Goal: Information Seeking & Learning: Learn about a topic

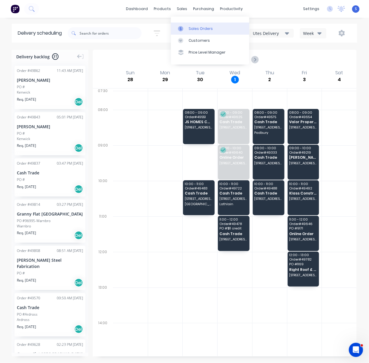
click at [197, 30] on div "Sales Orders" at bounding box center [201, 28] width 24 height 5
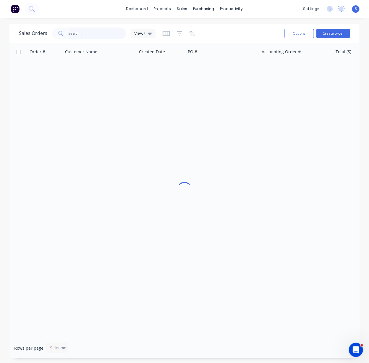
click at [94, 36] on input "text" at bounding box center [98, 34] width 58 height 12
type input "47157"
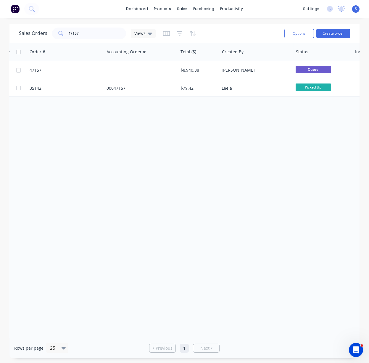
drag, startPoint x: 191, startPoint y: 149, endPoint x: 273, endPoint y: 154, distance: 82.2
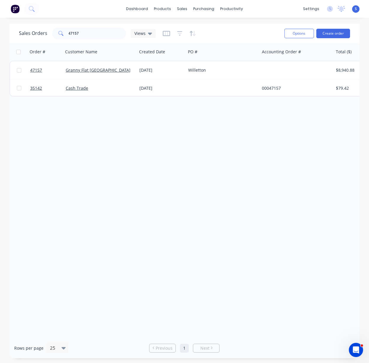
drag, startPoint x: 211, startPoint y: 156, endPoint x: 126, endPoint y: 154, distance: 85.0
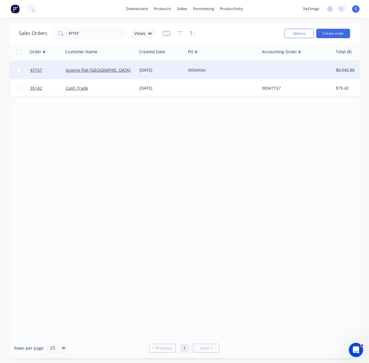
click at [128, 73] on div "Granny Flat [GEOGRAPHIC_DATA]" at bounding box center [99, 70] width 66 height 6
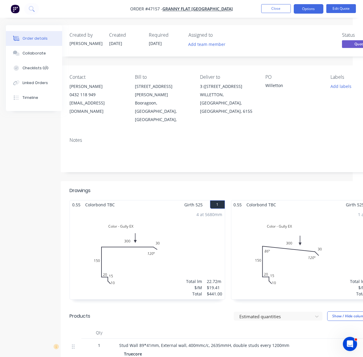
scroll to position [0, 59]
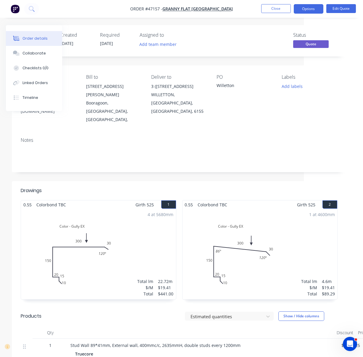
drag, startPoint x: 159, startPoint y: 172, endPoint x: 214, endPoint y: 173, distance: 55.4
click at [265, 8] on button "Close" at bounding box center [276, 8] width 30 height 9
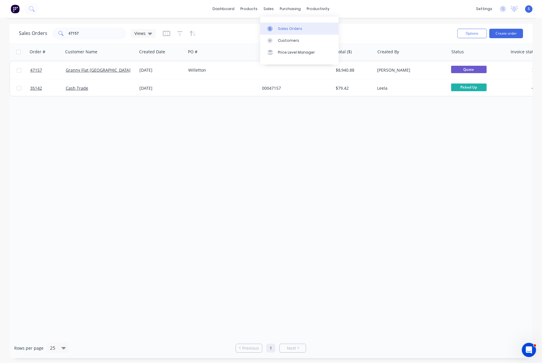
drag, startPoint x: 286, startPoint y: 28, endPoint x: 263, endPoint y: 34, distance: 24.1
click at [286, 28] on div "Sales Orders" at bounding box center [290, 28] width 24 height 5
click at [286, 40] on div "Customers" at bounding box center [288, 40] width 21 height 5
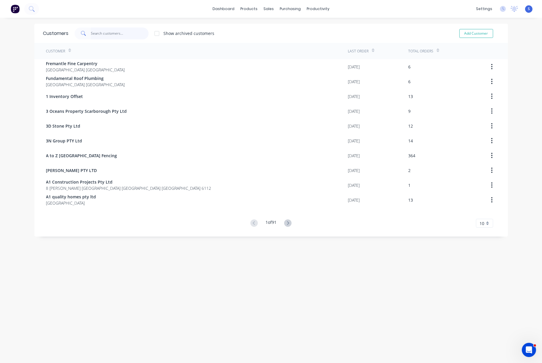
click at [115, 36] on input "text" at bounding box center [120, 34] width 58 height 12
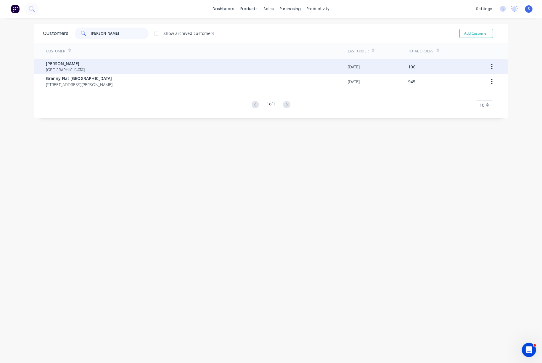
type input "chris"
click at [99, 70] on div "Chris Gu Australia" at bounding box center [197, 66] width 302 height 15
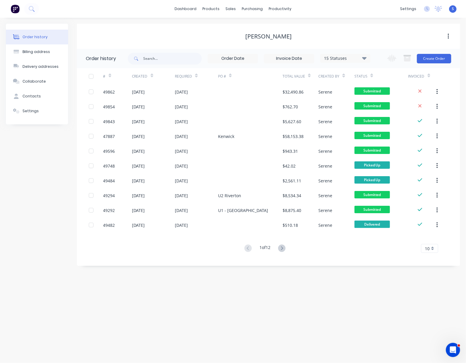
drag, startPoint x: 161, startPoint y: 42, endPoint x: 264, endPoint y: 41, distance: 102.7
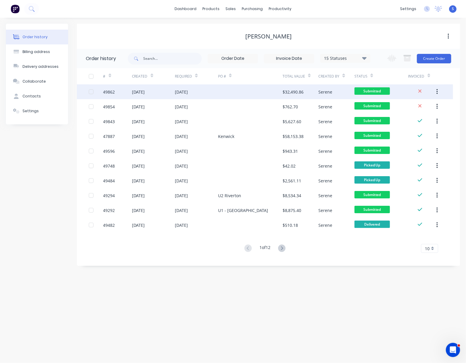
click at [188, 94] on div "17 Oct 2025" at bounding box center [181, 92] width 13 height 6
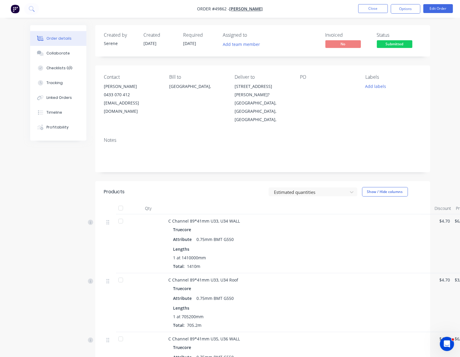
click at [113, 158] on div "Notes" at bounding box center [262, 153] width 335 height 40
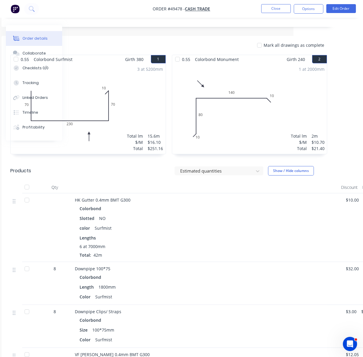
scroll to position [0, 70]
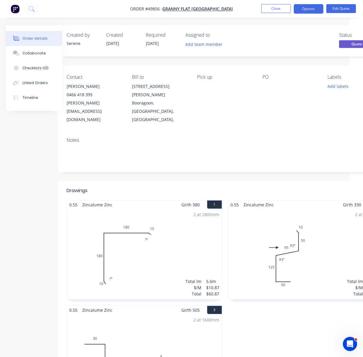
scroll to position [0, 37]
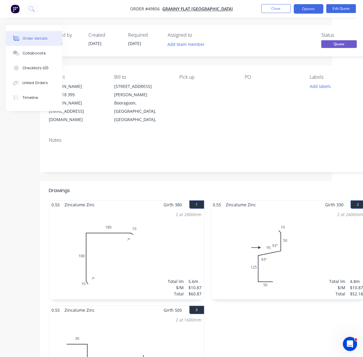
drag, startPoint x: 185, startPoint y: 183, endPoint x: 242, endPoint y: 179, distance: 57.6
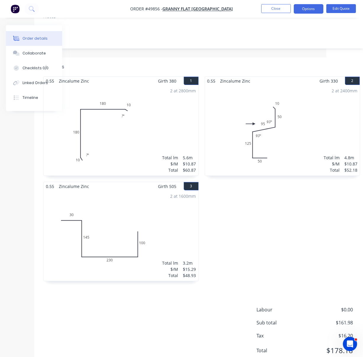
scroll to position [144, 37]
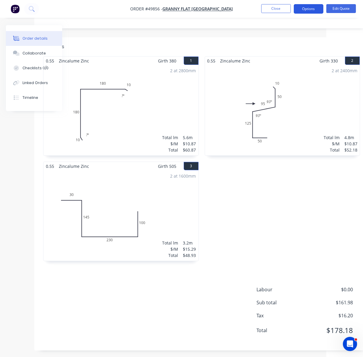
click at [310, 9] on button "Options" at bounding box center [309, 8] width 30 height 9
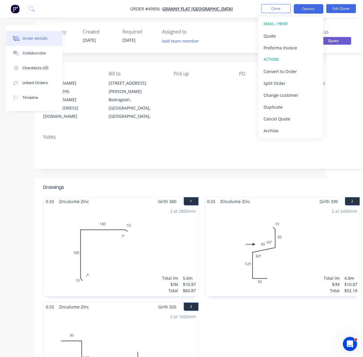
scroll to position [0, 37]
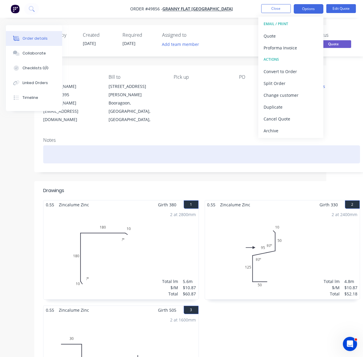
click at [229, 150] on div at bounding box center [201, 154] width 317 height 18
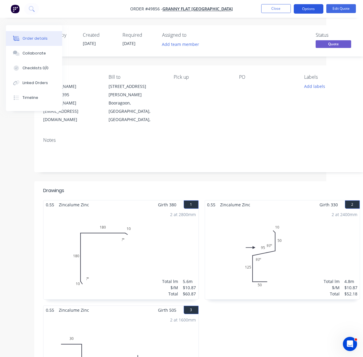
click at [303, 8] on button "Options" at bounding box center [309, 8] width 30 height 9
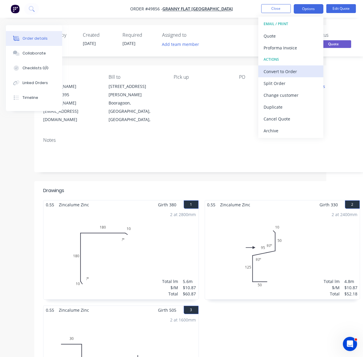
click at [297, 75] on div "Convert to Order" at bounding box center [291, 71] width 54 height 9
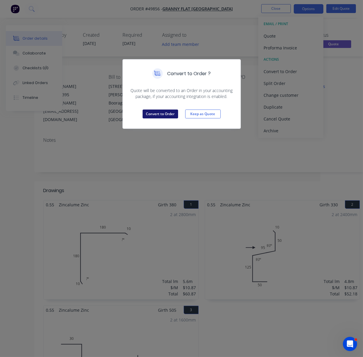
click at [164, 118] on button "Convert to Order" at bounding box center [161, 114] width 36 height 9
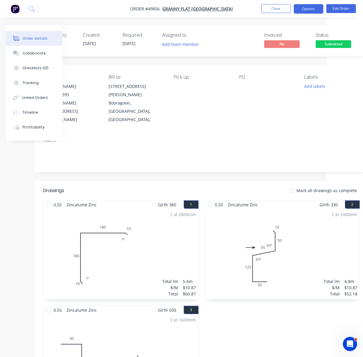
click at [319, 7] on button "Options" at bounding box center [309, 8] width 30 height 9
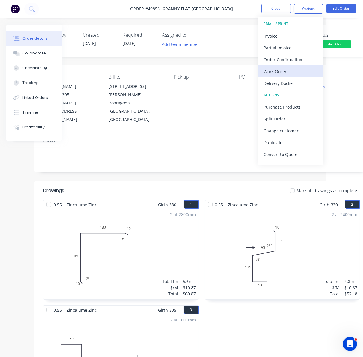
click at [281, 74] on div "Work Order" at bounding box center [291, 71] width 54 height 9
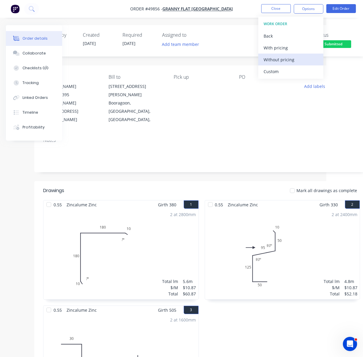
click at [280, 58] on div "Without pricing" at bounding box center [291, 59] width 54 height 9
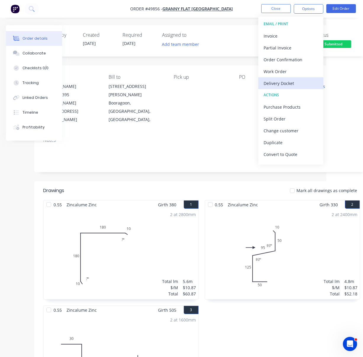
click at [289, 84] on div "Delivery Docket" at bounding box center [291, 83] width 54 height 9
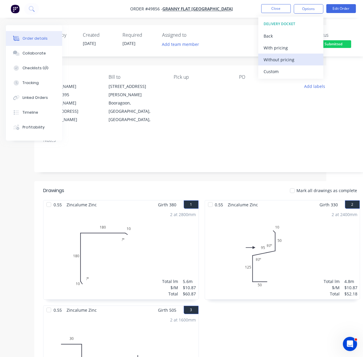
click at [280, 60] on div "Without pricing" at bounding box center [291, 59] width 54 height 9
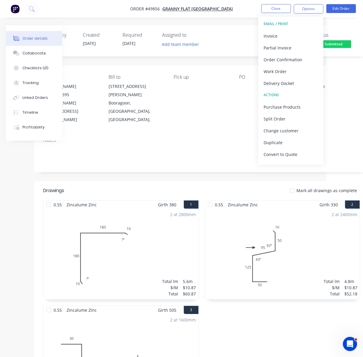
click at [217, 181] on header "Drawings Mark all drawings as complete" at bounding box center [201, 190] width 335 height 19
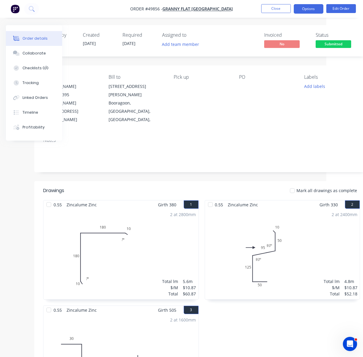
click at [299, 11] on button "Options" at bounding box center [309, 8] width 30 height 9
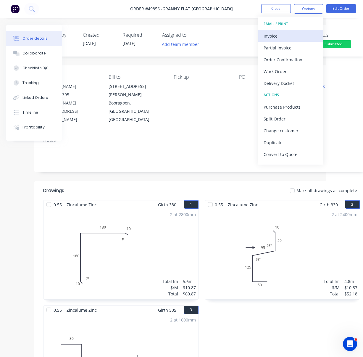
click at [287, 35] on div "Invoice" at bounding box center [291, 36] width 54 height 9
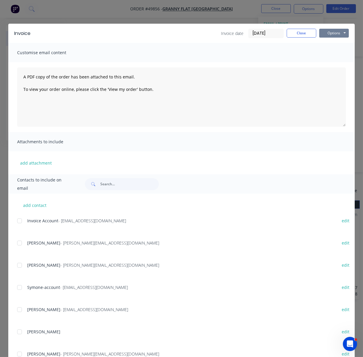
click at [324, 35] on button "Options" at bounding box center [334, 33] width 30 height 9
click at [335, 58] on button "Print" at bounding box center [338, 54] width 38 height 10
click at [311, 37] on button "Close" at bounding box center [302, 33] width 30 height 9
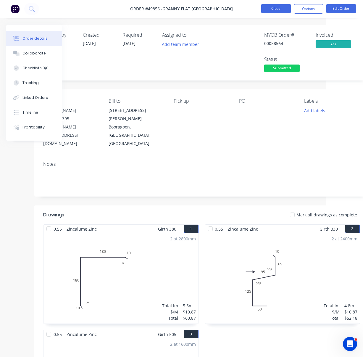
click at [278, 9] on button "Close" at bounding box center [276, 8] width 30 height 9
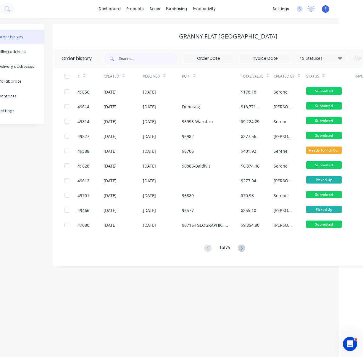
drag, startPoint x: 163, startPoint y: 41, endPoint x: 243, endPoint y: 40, distance: 79.4
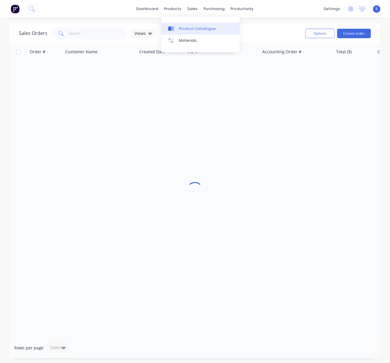
drag, startPoint x: 0, startPoint y: 0, endPoint x: 191, endPoint y: 28, distance: 193.3
click at [191, 28] on div "Product Catalogue" at bounding box center [197, 28] width 37 height 5
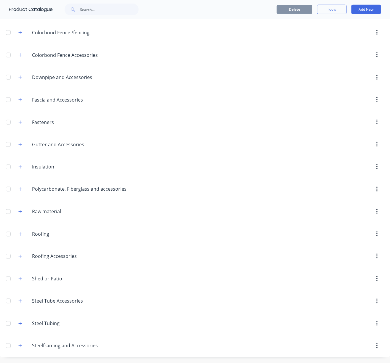
scroll to position [175, 0]
drag, startPoint x: 22, startPoint y: 343, endPoint x: 26, endPoint y: 339, distance: 6.1
click at [22, 344] on icon "button" at bounding box center [20, 346] width 4 height 4
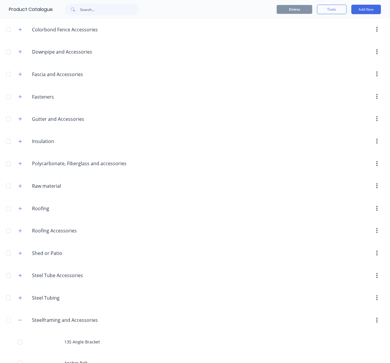
scroll to position [451, 0]
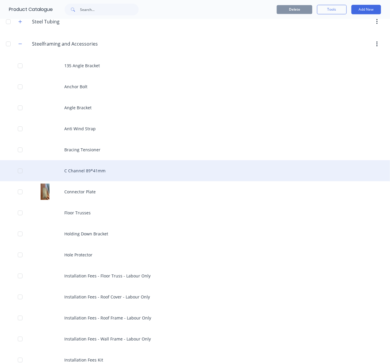
click at [95, 181] on div "C Channel 89*41mm" at bounding box center [195, 170] width 390 height 21
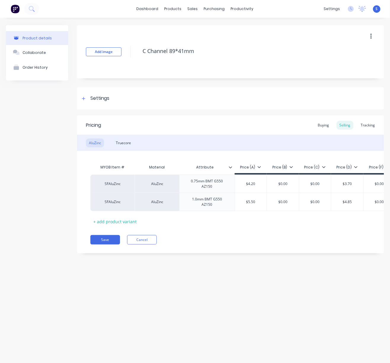
type textarea "x"
click at [123, 142] on div "Truecore" at bounding box center [123, 143] width 21 height 9
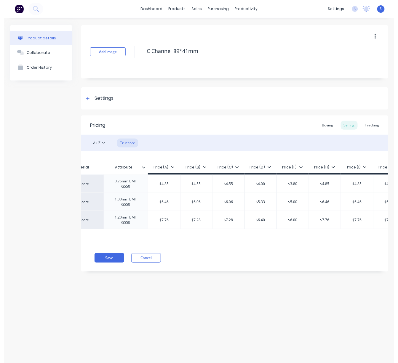
scroll to position [0, 97]
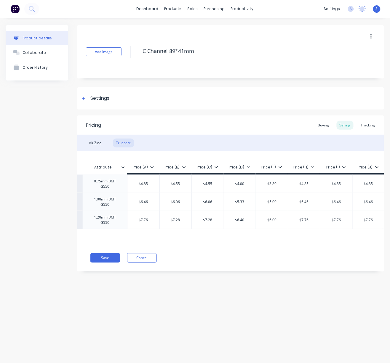
type input "$5.33"
click at [244, 200] on input "$5.33" at bounding box center [240, 201] width 32 height 5
type input "$5.00"
click at [272, 201] on input "$5.00" at bounding box center [272, 201] width 32 height 5
type textarea "x"
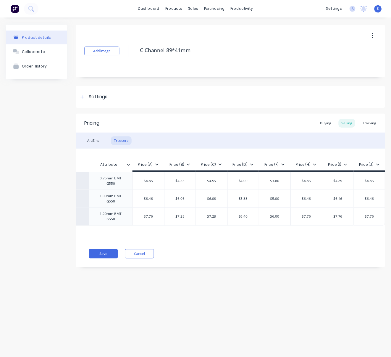
scroll to position [0, 89]
click at [215, 37] on link "Customers" at bounding box center [227, 41] width 78 height 12
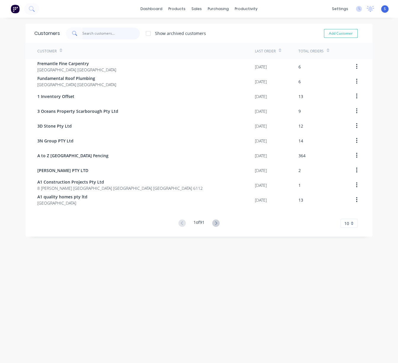
click at [115, 34] on input "text" at bounding box center [111, 34] width 58 height 12
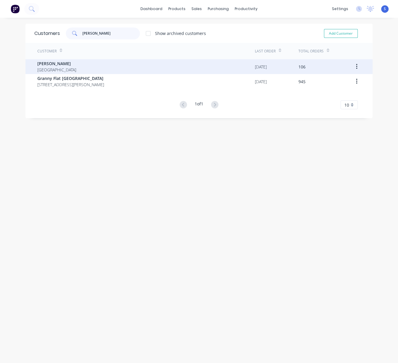
type input "chris"
click at [98, 66] on div "Chris Gu Australia" at bounding box center [145, 66] width 217 height 15
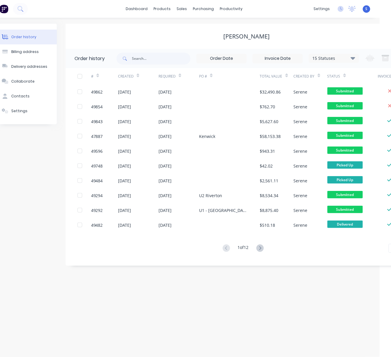
scroll to position [0, 42]
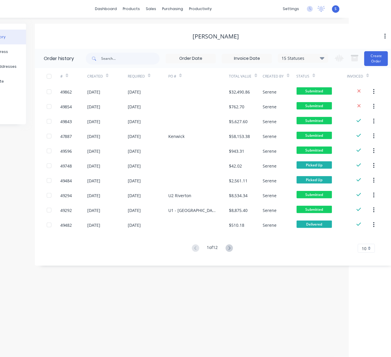
drag, startPoint x: 152, startPoint y: 19, endPoint x: 186, endPoint y: 18, distance: 34.3
click at [158, 43] on div at bounding box center [154, 40] width 9 height 5
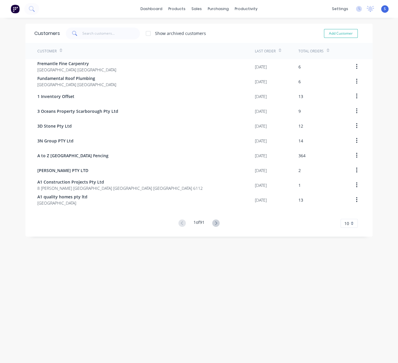
click at [80, 36] on span at bounding box center [74, 34] width 17 height 12
click at [84, 35] on input "text" at bounding box center [111, 34] width 58 height 12
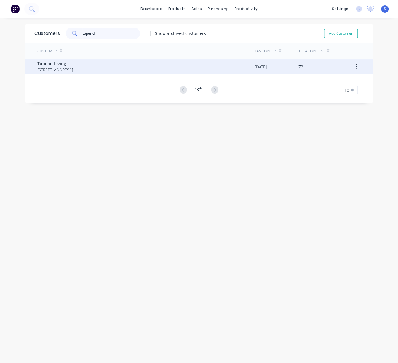
type input "topend"
click at [73, 68] on span "60 Belmont Avenue, Rivervale Western Australia Australia" at bounding box center [55, 70] width 36 height 6
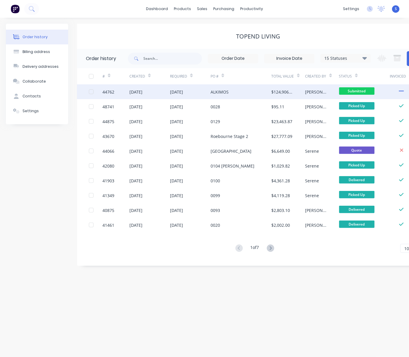
click at [183, 93] on div "19 May 2025" at bounding box center [176, 92] width 13 height 6
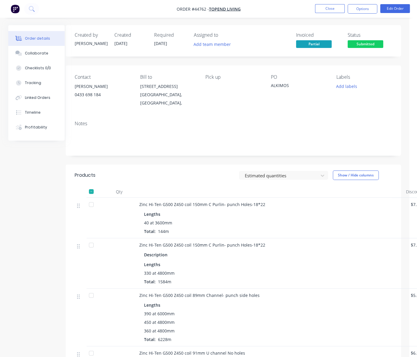
scroll to position [0, 45]
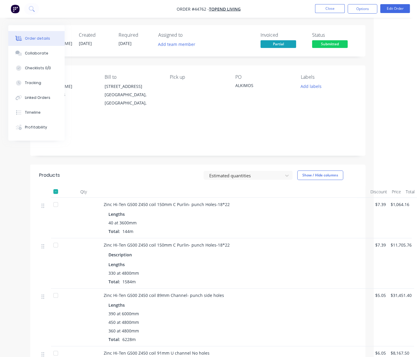
drag, startPoint x: 168, startPoint y: 168, endPoint x: 219, endPoint y: 167, distance: 51.8
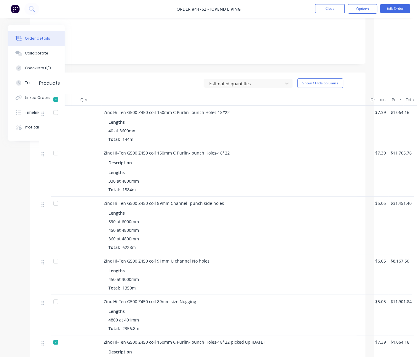
drag, startPoint x: 235, startPoint y: 153, endPoint x: 307, endPoint y: 150, distance: 72.3
click at [234, 142] on div "40 at 3600mm Total: 144m" at bounding box center [234, 135] width 252 height 15
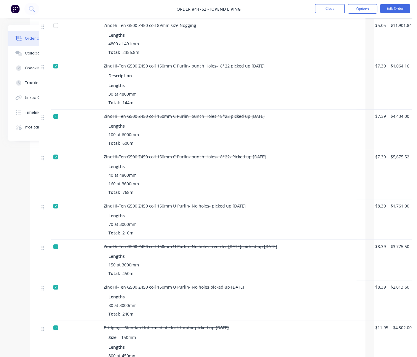
scroll to position [276, 45]
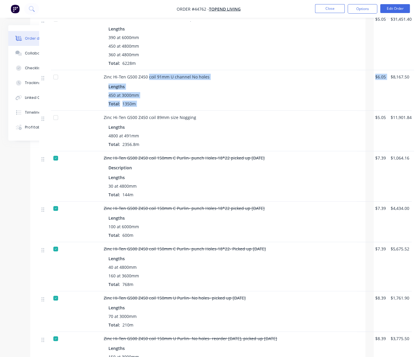
drag, startPoint x: 150, startPoint y: 104, endPoint x: 388, endPoint y: 104, distance: 237.7
click at [356, 104] on div "Zinc Hi-Ten G500 Z450 coil 91mm U channel No holes Lengths 450 at 3000mm Total:…" at bounding box center [197, 90] width 317 height 41
click at [365, 111] on div "Zinc Hi-Ten G500 Z450 coil 91mm U channel No holes Lengths 450 at 3000mm Total:…" at bounding box center [234, 90] width 266 height 41
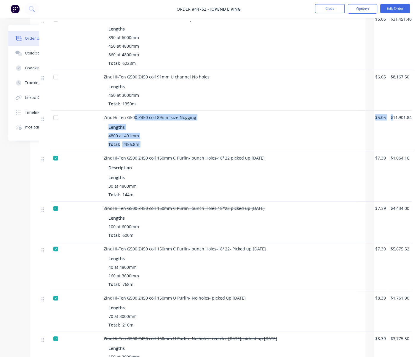
drag, startPoint x: 393, startPoint y: 147, endPoint x: 134, endPoint y: 147, distance: 259.4
click at [134, 147] on div "Zinc Hi-Ten G500 Z450 coil 89mm size Nogging Lengths 4800 at 491mm Total: 2356.…" at bounding box center [197, 131] width 317 height 41
click at [184, 147] on div "Lengths 4800 at 491mm Total: 2356.8m" at bounding box center [234, 135] width 252 height 23
drag, startPoint x: 138, startPoint y: 147, endPoint x: 228, endPoint y: 153, distance: 90.5
click at [218, 120] on div "Zinc Hi-Ten G500 Z450 coil 89mm size Nogging" at bounding box center [235, 117] width 262 height 6
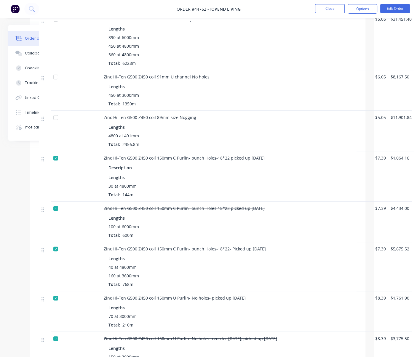
click at [237, 139] on div "4800 at 491mm" at bounding box center [234, 136] width 252 height 6
drag, startPoint x: 125, startPoint y: 146, endPoint x: 394, endPoint y: 149, distance: 268.8
click at [356, 149] on div "Zinc Hi-Ten G500 Z450 coil 89mm size Nogging Lengths 4800 at 491mm Total: 2356.…" at bounding box center [197, 131] width 317 height 41
click at [367, 151] on div "Zinc Hi-Ten G500 Z450 coil 89mm size Nogging Lengths 4800 at 491mm Total: 2356.…" at bounding box center [234, 131] width 266 height 41
drag, startPoint x: 385, startPoint y: 144, endPoint x: 362, endPoint y: 147, distance: 22.6
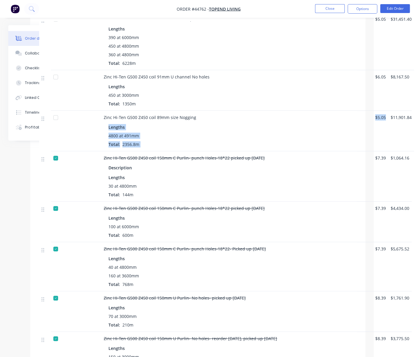
click at [356, 147] on div "Zinc Hi-Ten G500 Z450 coil 89mm size Nogging Lengths 4800 at 491mm Total: 2356.…" at bounding box center [197, 131] width 317 height 41
click at [354, 147] on div "4800 at 491mm Total: 2356.8m" at bounding box center [234, 140] width 252 height 15
click at [351, 147] on div "4800 at 491mm Total: 2356.8m" at bounding box center [234, 140] width 252 height 15
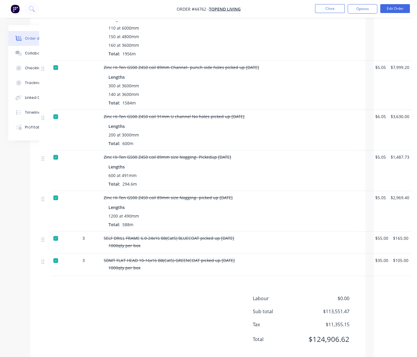
scroll to position [818, 45]
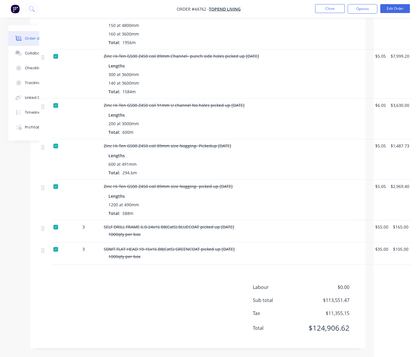
drag, startPoint x: 193, startPoint y: 204, endPoint x: 212, endPoint y: 205, distance: 18.7
drag, startPoint x: 178, startPoint y: 207, endPoint x: 209, endPoint y: 207, distance: 31.4
drag, startPoint x: 177, startPoint y: 204, endPoint x: 217, endPoint y: 203, distance: 40.3
drag, startPoint x: 213, startPoint y: 280, endPoint x: 287, endPoint y: 279, distance: 74.6
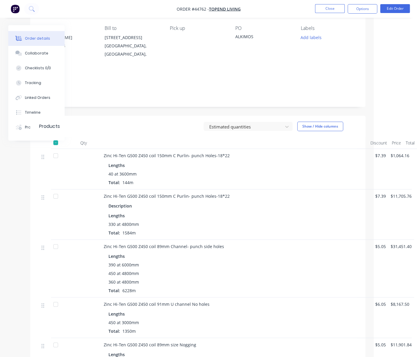
scroll to position [0, 45]
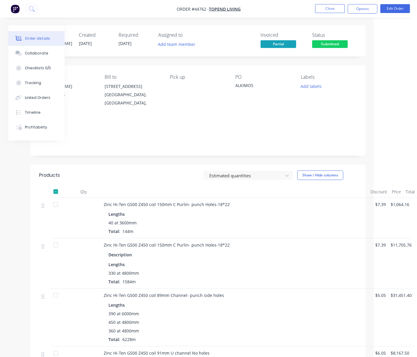
click at [123, 180] on div "Estimated quantities Show / Hide columns" at bounding box center [232, 175] width 250 height 9
click at [132, 180] on div "Estimated quantities Show / Hide columns" at bounding box center [232, 175] width 250 height 9
click at [125, 180] on div "Estimated quantities Show / Hide columns" at bounding box center [232, 175] width 250 height 9
click at [145, 186] on header "Products Estimated quantities Show / Hide columns" at bounding box center [197, 175] width 335 height 21
click at [335, 7] on button "Close" at bounding box center [330, 8] width 30 height 9
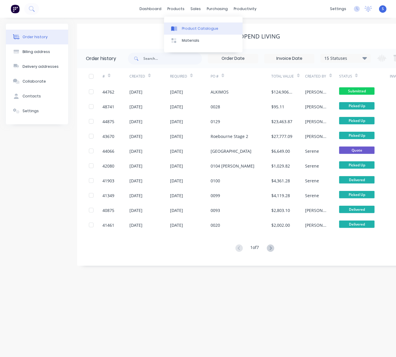
click at [195, 27] on div "Product Catalogue" at bounding box center [200, 28] width 37 height 5
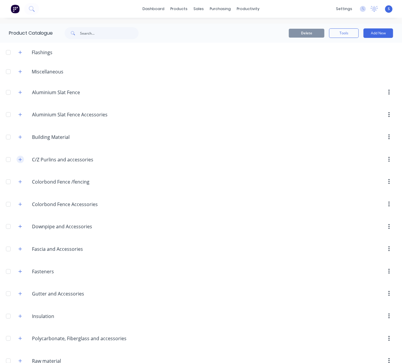
click at [22, 162] on icon "button" at bounding box center [20, 160] width 4 height 4
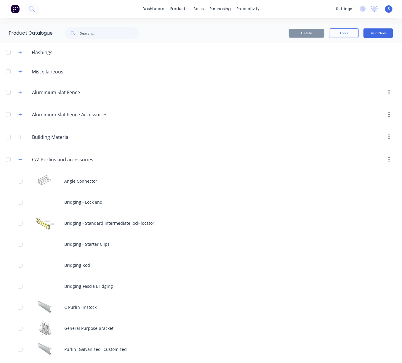
scroll to position [92, 0]
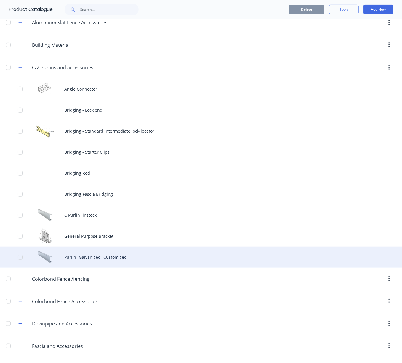
click at [109, 268] on div "Purlin -Galvanized -Customized" at bounding box center [201, 257] width 402 height 21
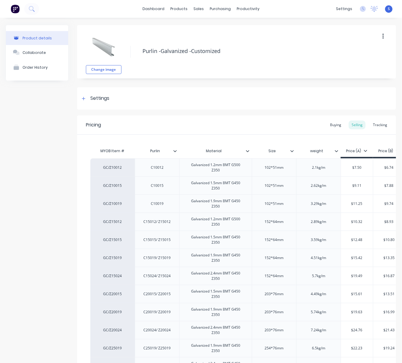
drag, startPoint x: 43, startPoint y: 136, endPoint x: 92, endPoint y: 129, distance: 49.4
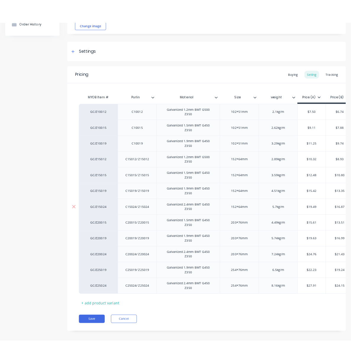
scroll to position [81, 0]
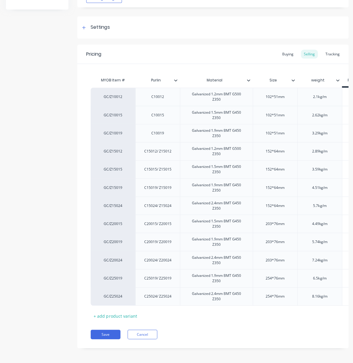
type textarea "x"
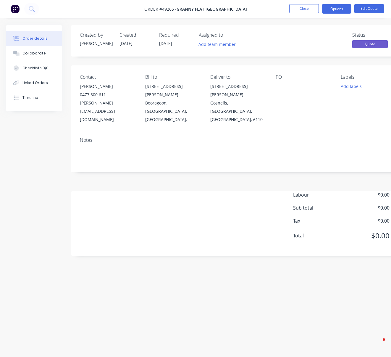
scroll to position [0, 18]
